Goal: Task Accomplishment & Management: Use online tool/utility

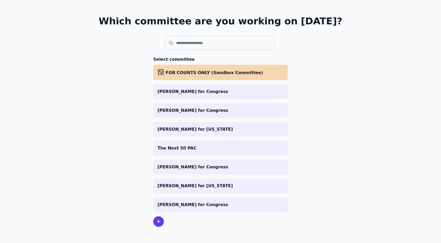
scroll to position [26, 0]
click at [347, 77] on div "Which committee are you working on today? Select committee abacus FOR COUNTS ON…" at bounding box center [220, 121] width 336 height 245
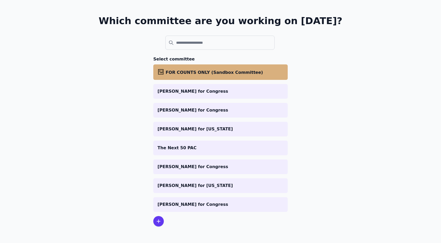
click at [214, 74] on span "FOR COUNTS ONLY (Sandbox Committee)" at bounding box center [214, 72] width 97 height 5
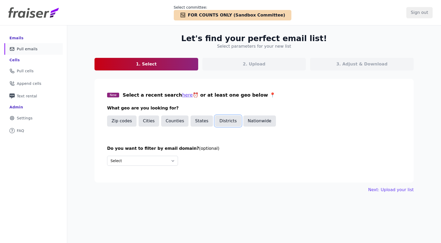
click at [217, 124] on button "Districts" at bounding box center [228, 121] width 26 height 11
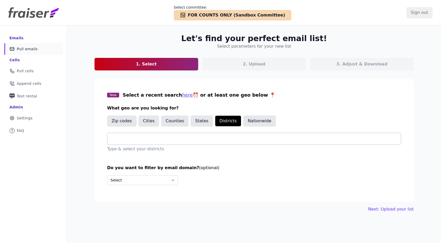
click at [198, 138] on input "text" at bounding box center [256, 139] width 289 height 6
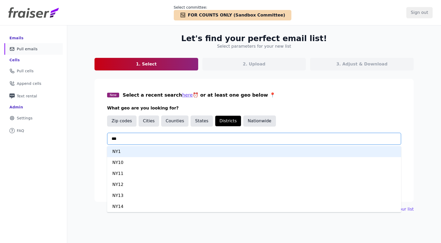
type input "****"
click at [172, 152] on div "NY17" at bounding box center [254, 151] width 294 height 11
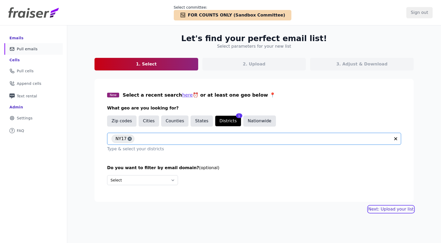
click at [378, 209] on link "Next: Upload your list" at bounding box center [390, 209] width 45 height 6
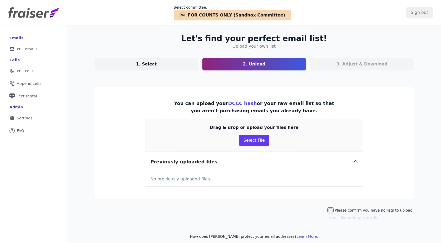
click at [332, 210] on input "Please confirm you have no lists to upload." at bounding box center [330, 211] width 4 height 4
checkbox input "true"
click at [346, 220] on button "Next: Download your list" at bounding box center [354, 218] width 52 height 6
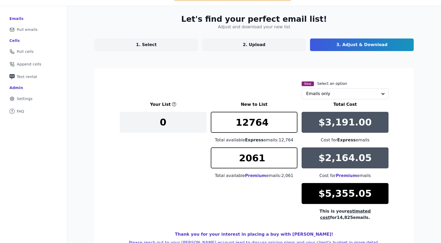
scroll to position [46, 0]
